Goal: Obtain resource: Download file/media

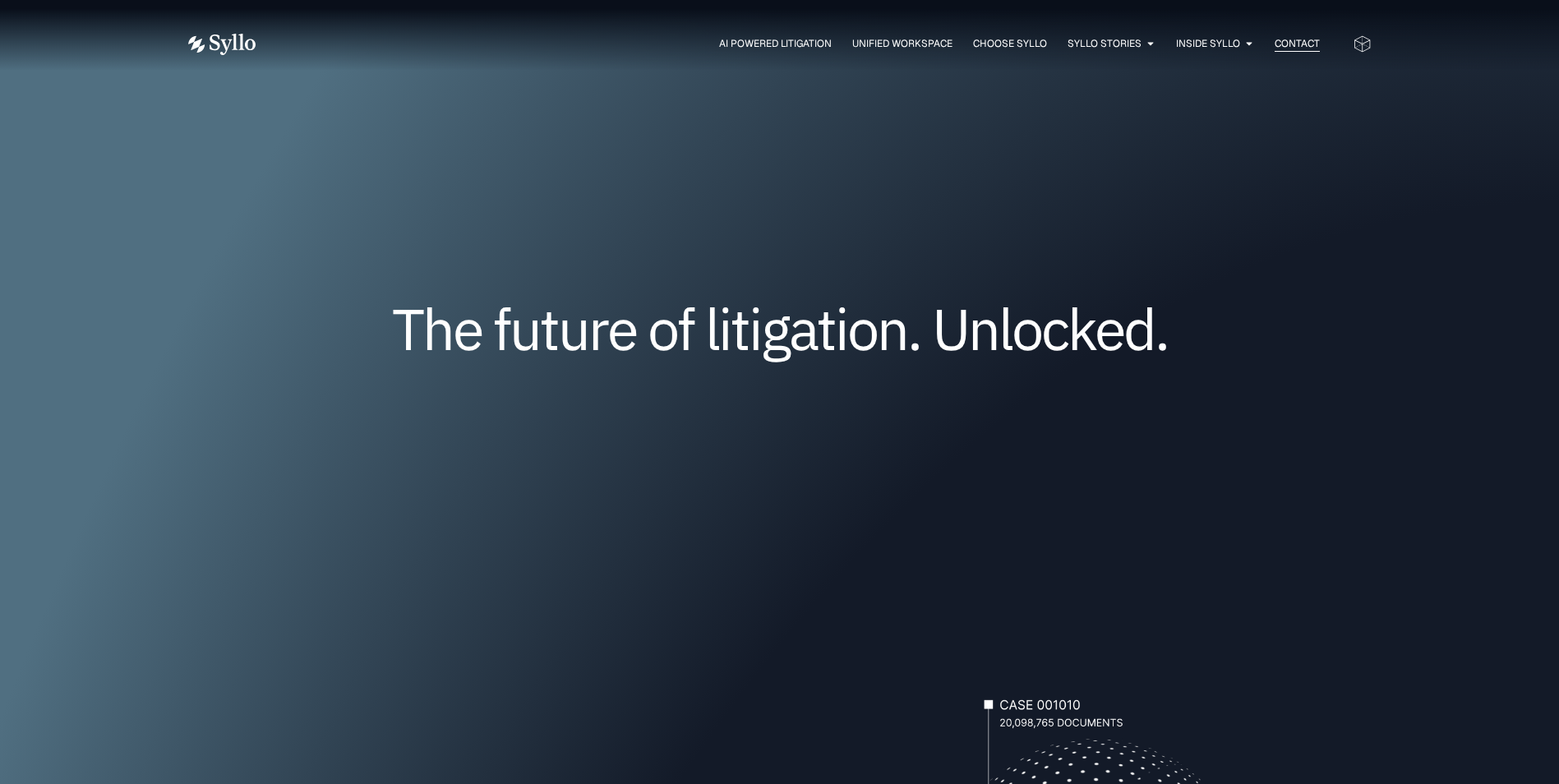
click at [1304, 42] on span "Contact" at bounding box center [1297, 43] width 45 height 15
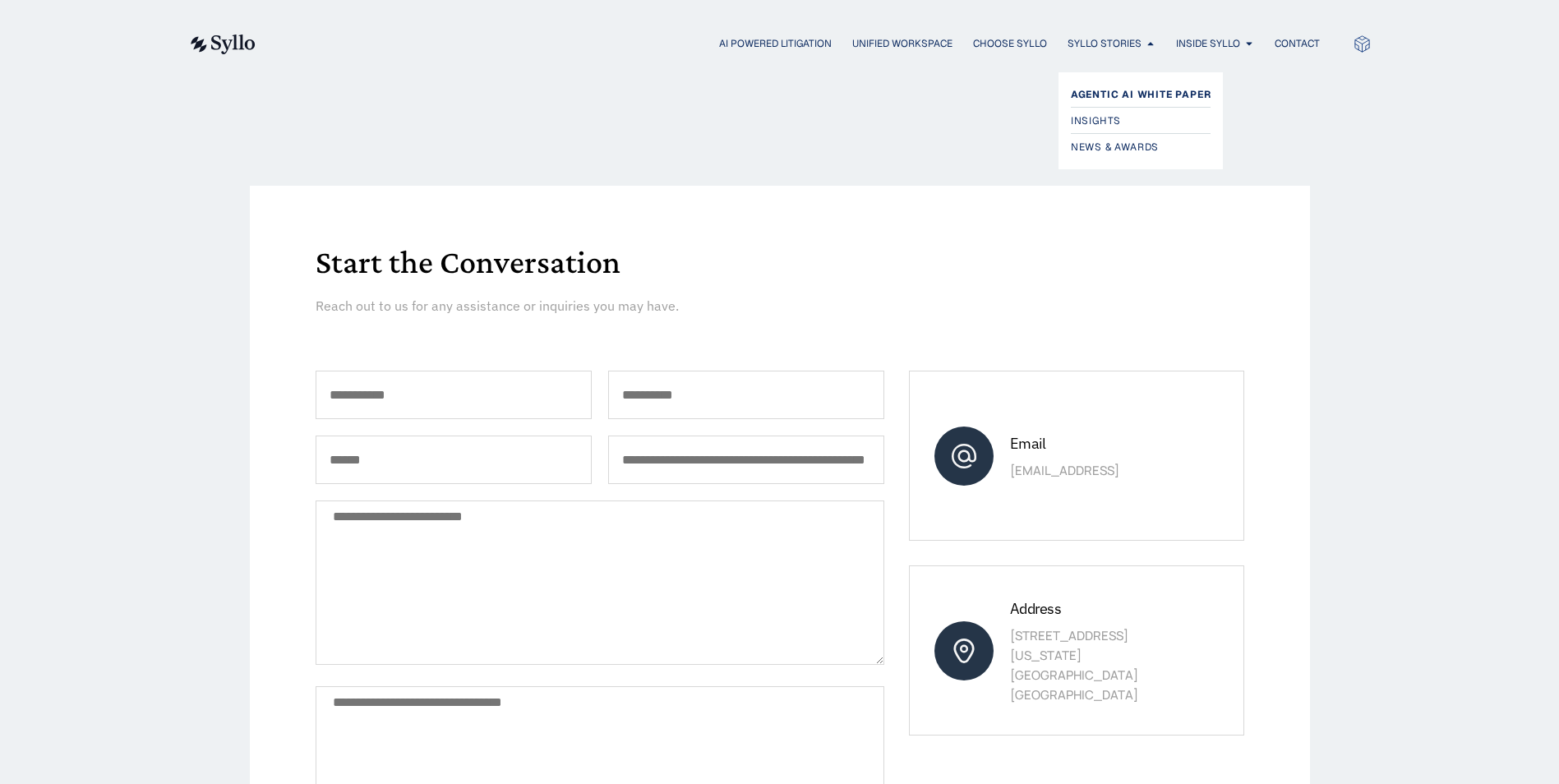
click at [1138, 89] on span "Agentic AI White Paper" at bounding box center [1141, 94] width 141 height 20
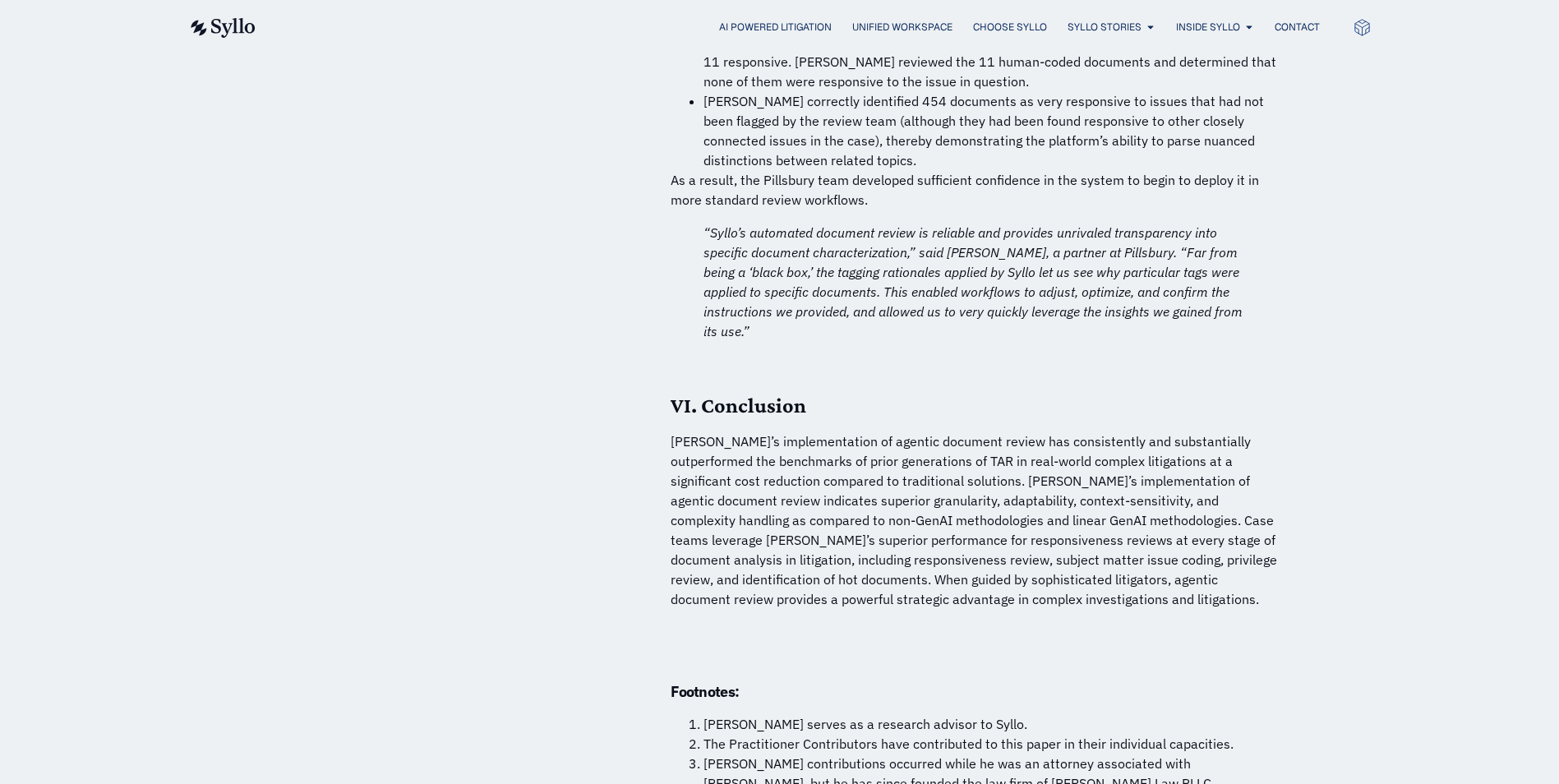
scroll to position [11701, 0]
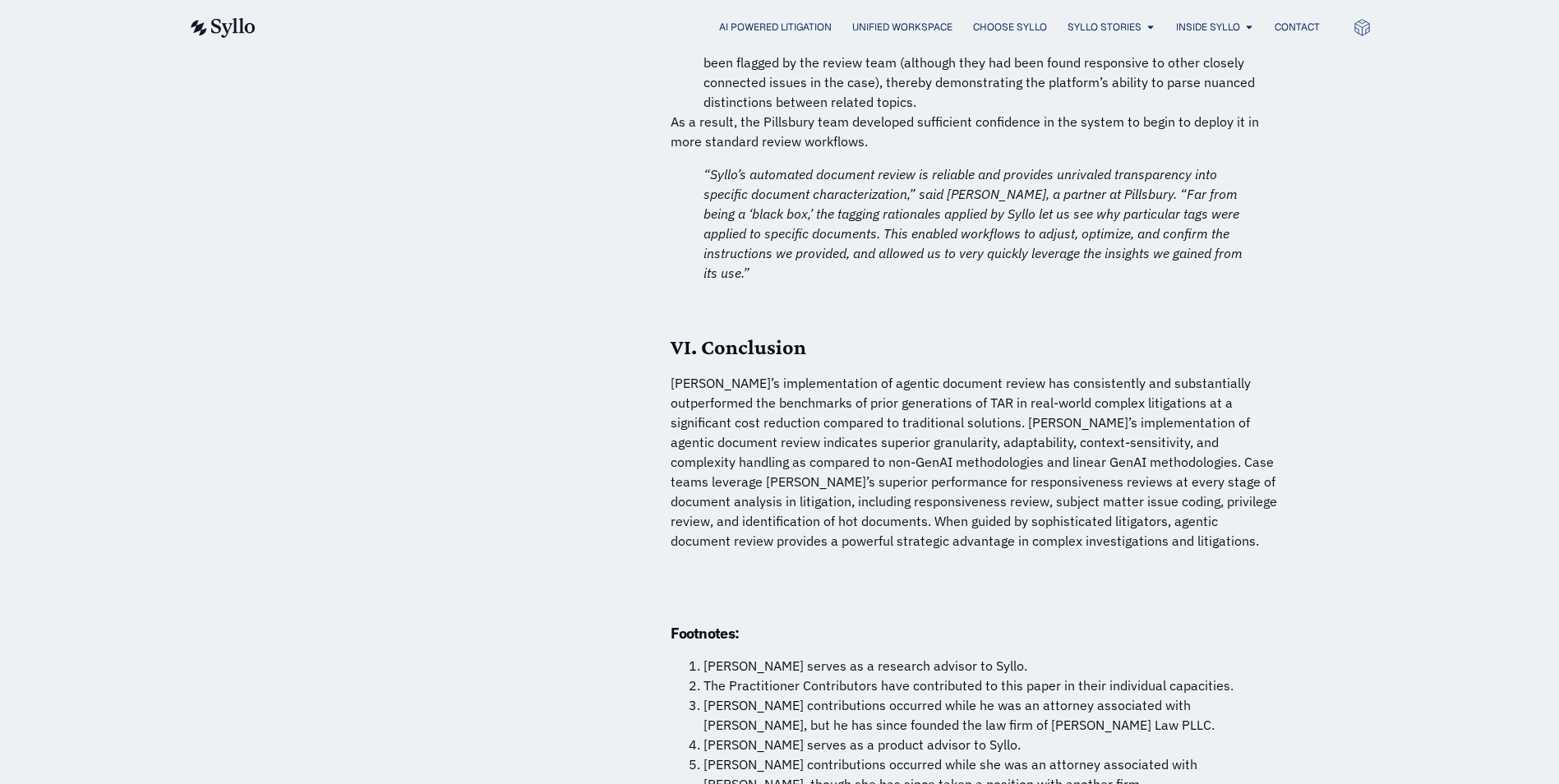
drag, startPoint x: 1553, startPoint y: 692, endPoint x: 1553, endPoint y: 703, distance: 11.0
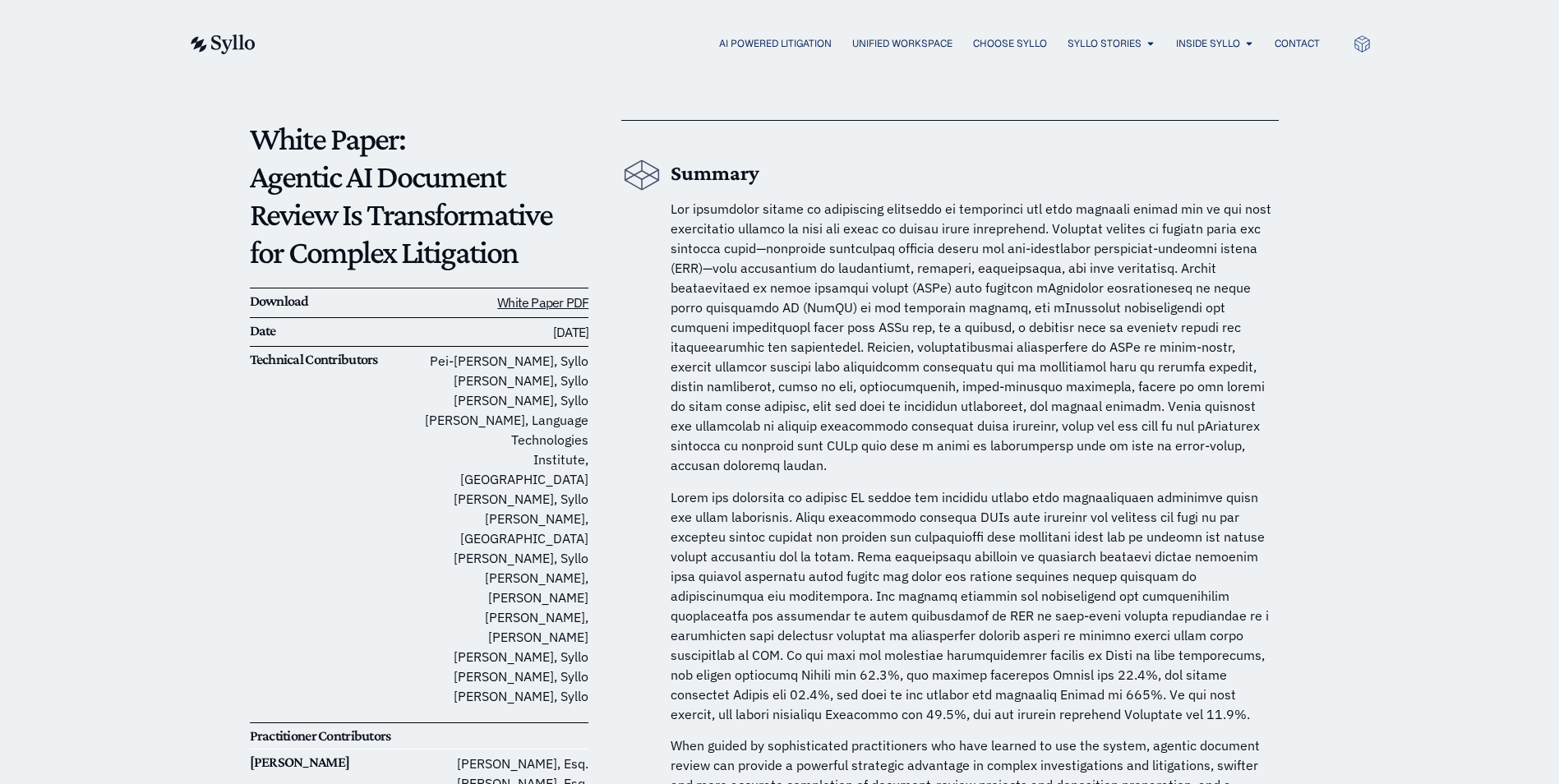
scroll to position [0, 0]
